Goal: Complete application form

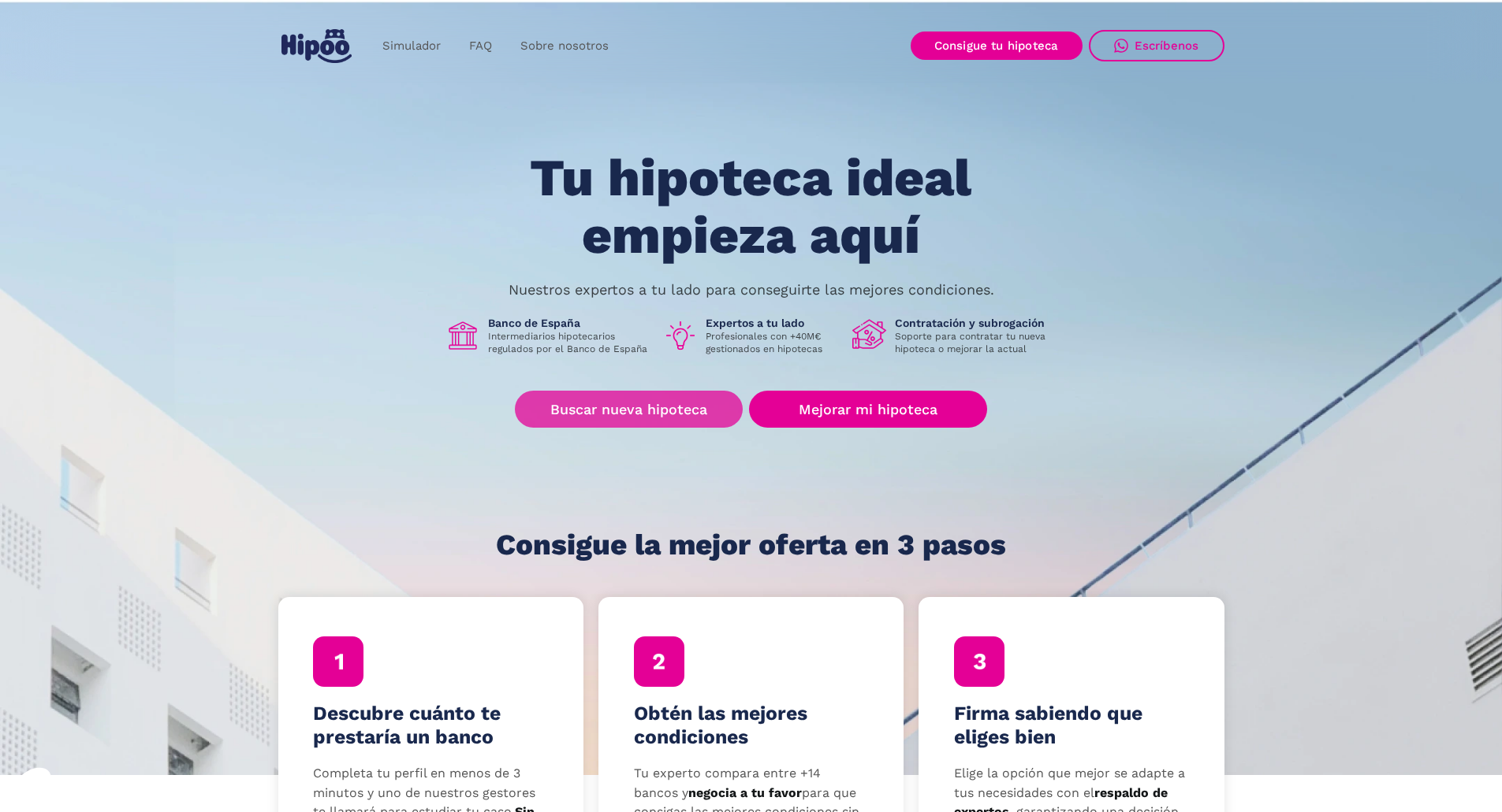
click at [629, 412] on link "Buscar nueva hipoteca" at bounding box center [628, 409] width 227 height 37
